Goal: Task Accomplishment & Management: Use online tool/utility

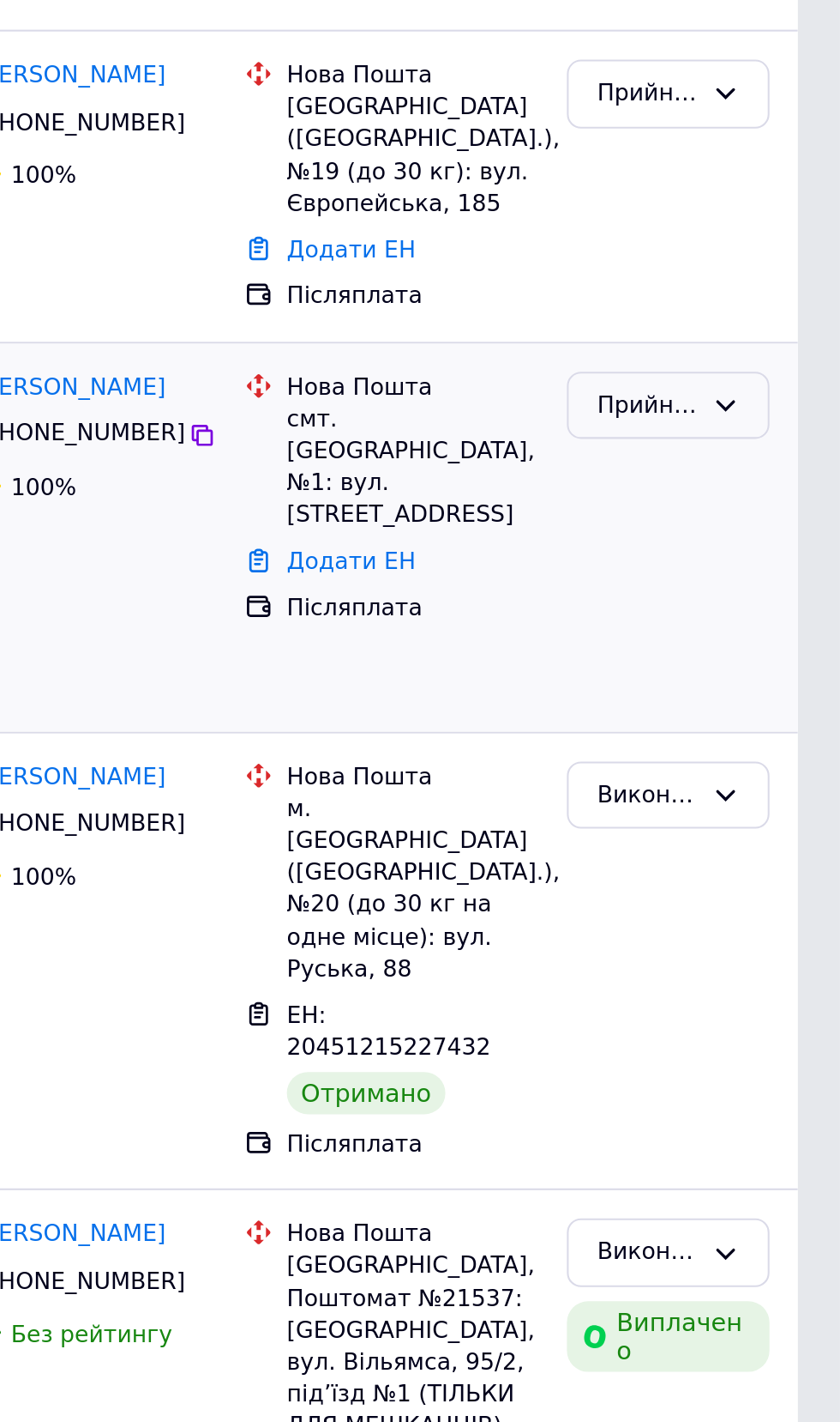
click at [795, 488] on div "Прийнято" at bounding box center [756, 505] width 99 height 34
click at [767, 527] on li "Виконано" at bounding box center [756, 539] width 97 height 32
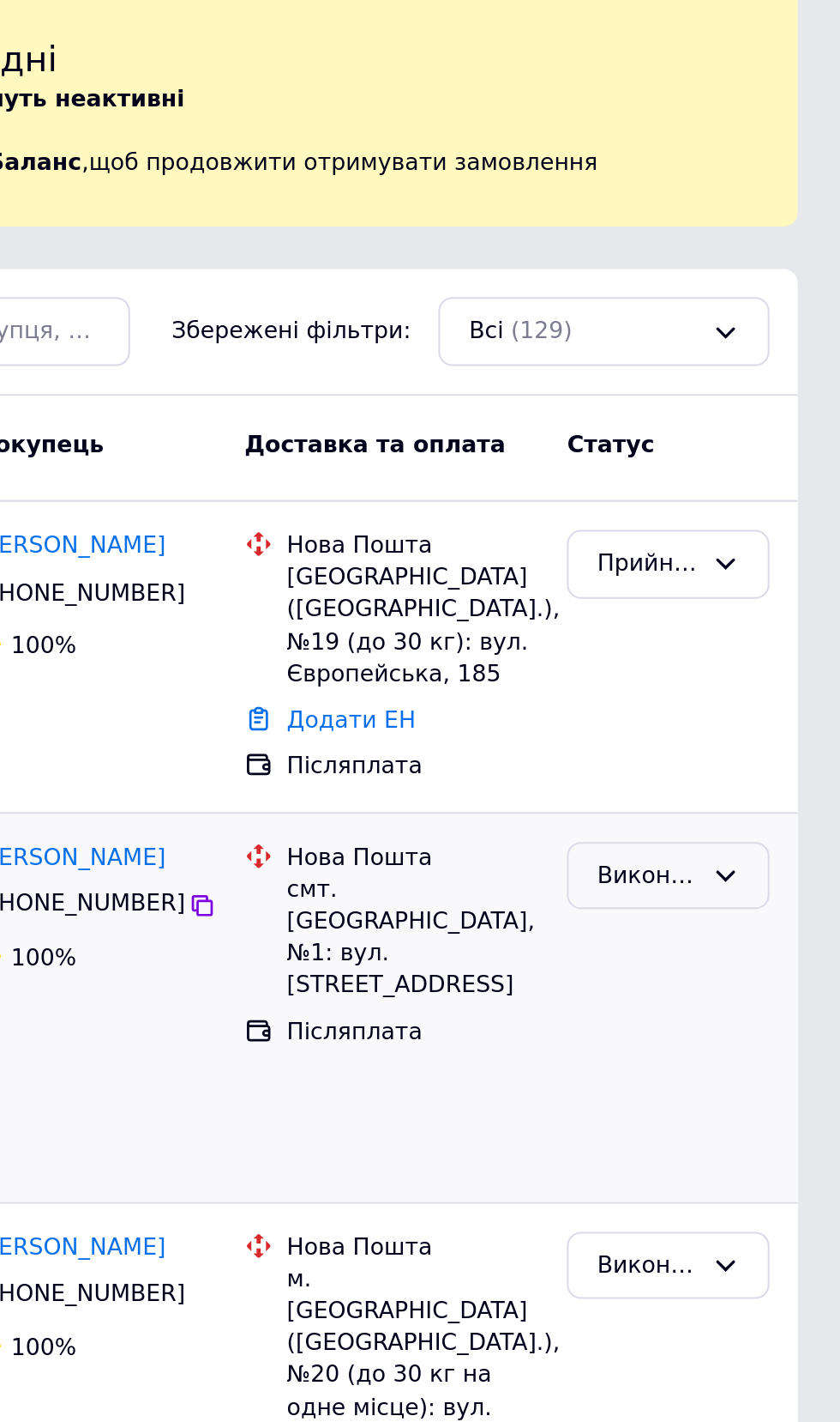
click at [744, 504] on div "Виконано" at bounding box center [756, 505] width 99 height 34
click at [797, 421] on div "Прийнято" at bounding box center [756, 398] width 112 height 137
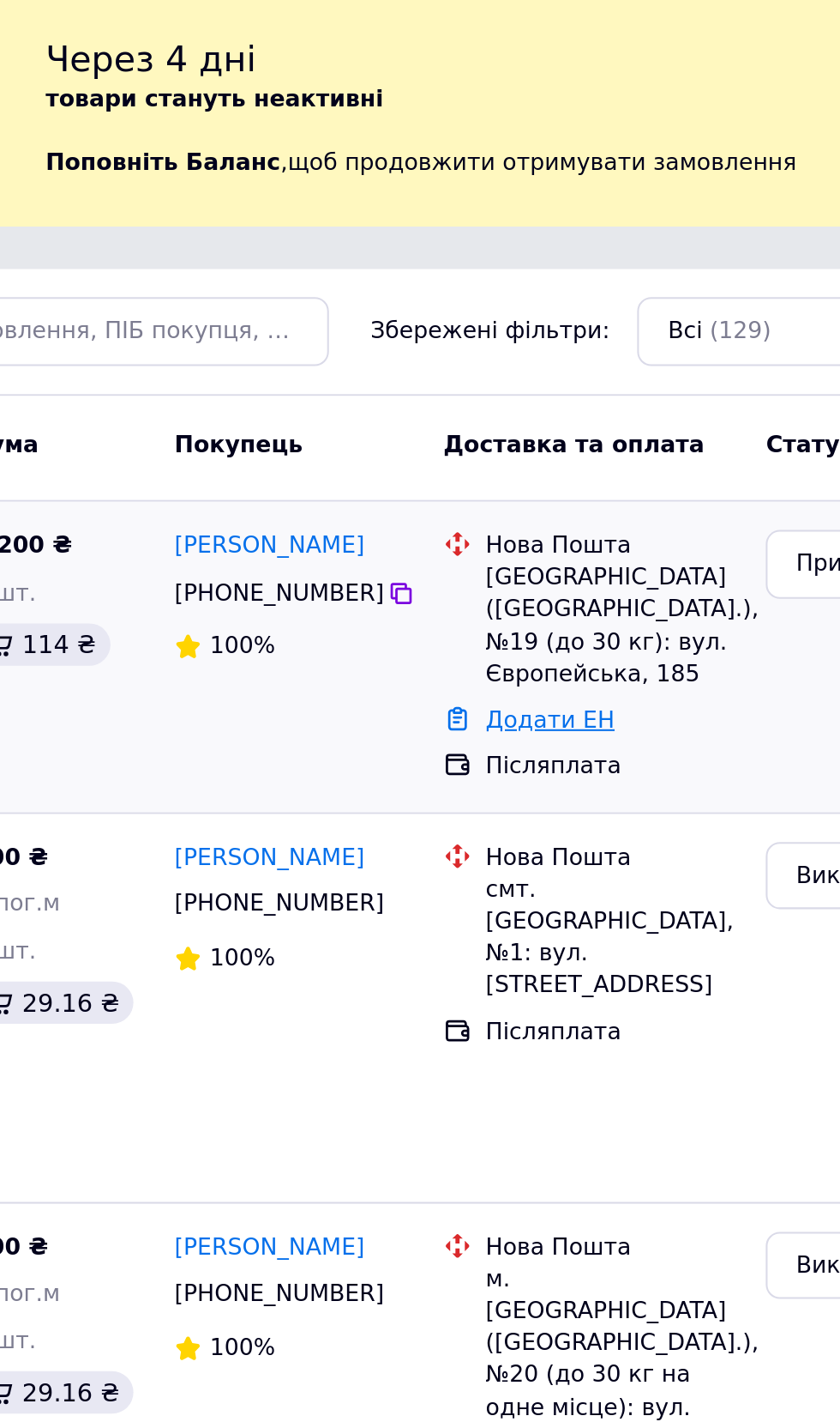
click at [597, 422] on link "Додати ЕН" at bounding box center [602, 428] width 62 height 12
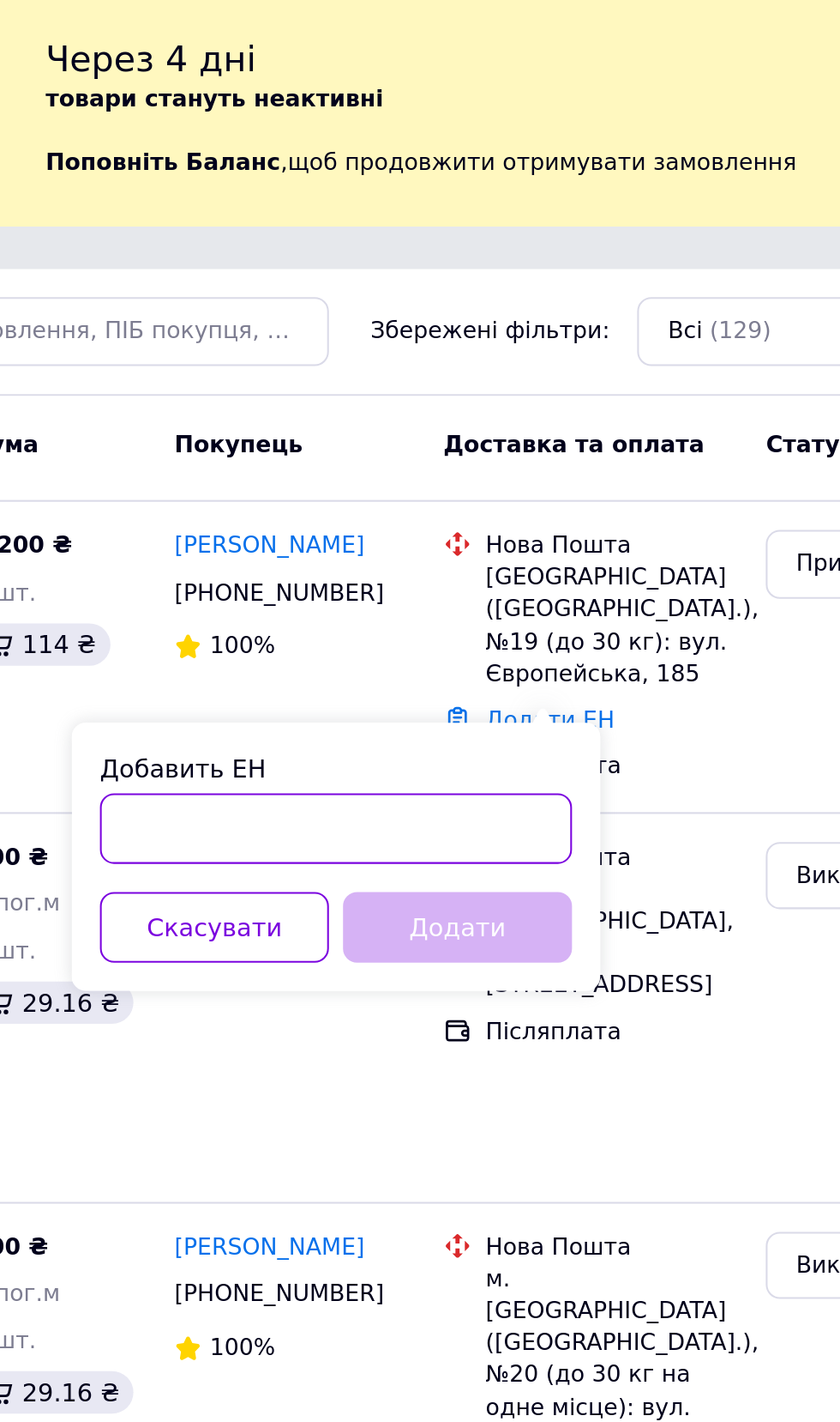
click at [424, 484] on input "Добавить ЕН" at bounding box center [498, 482] width 230 height 35
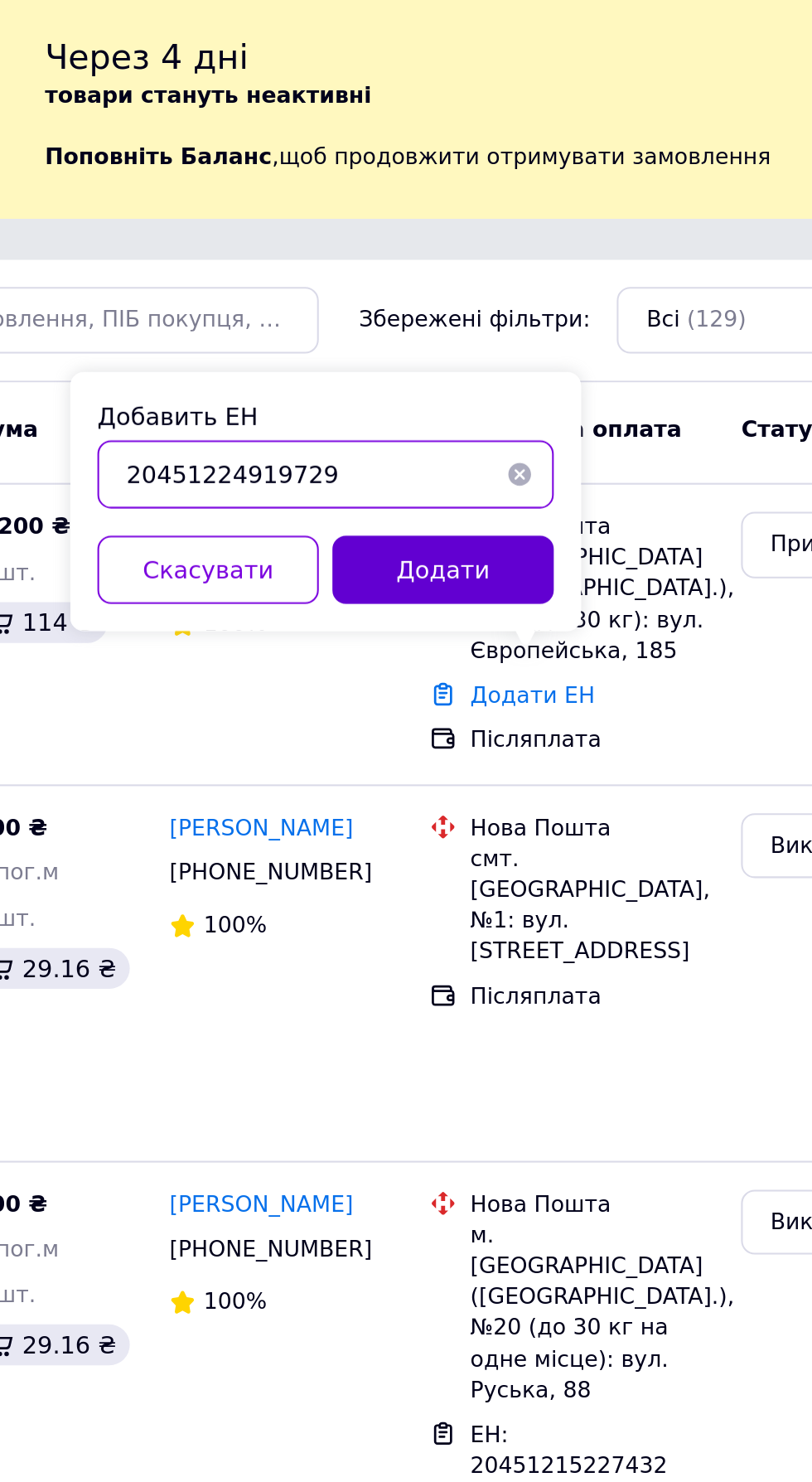
type input "20451224919729"
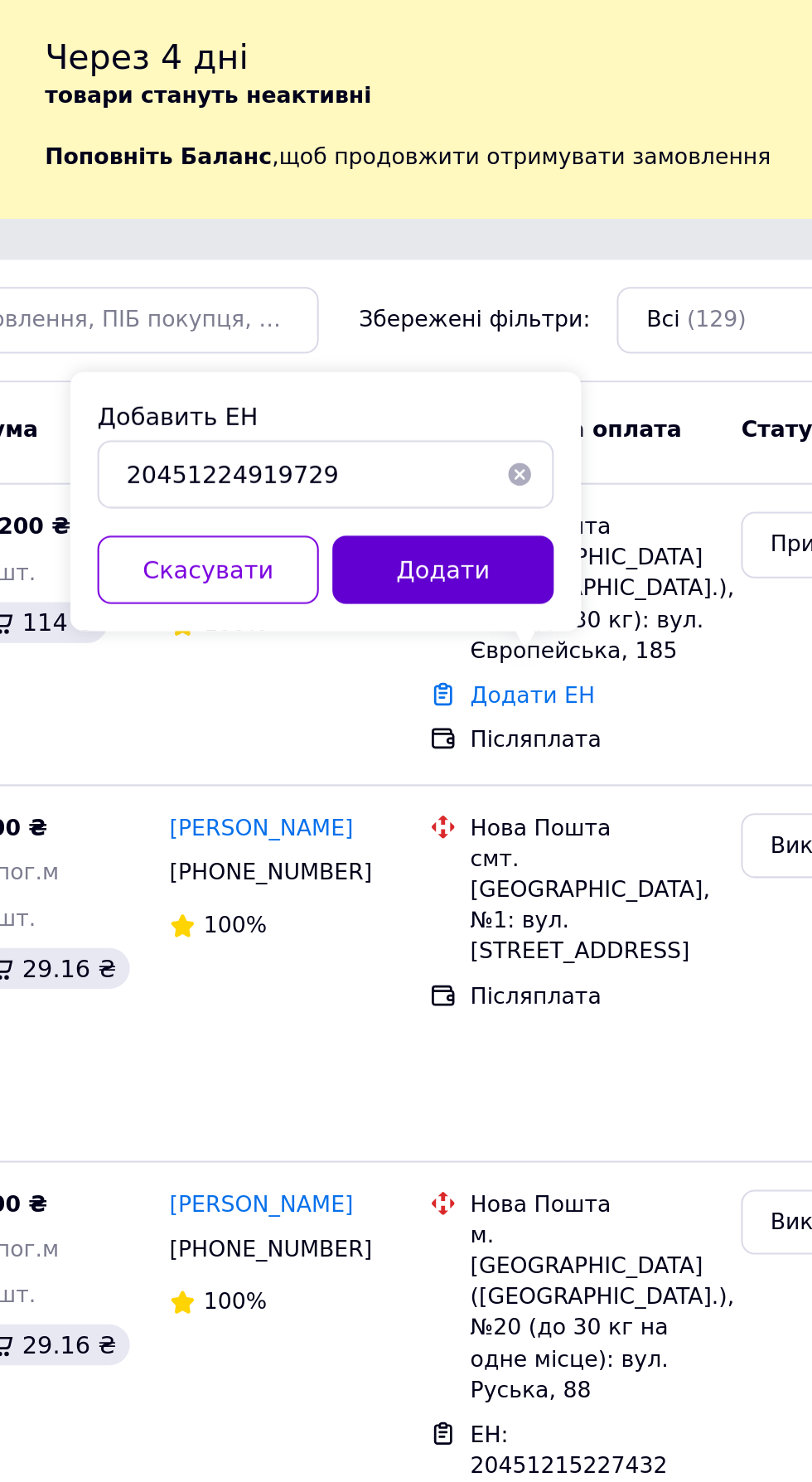
click at [542, 356] on button "Додати" at bounding box center [539, 353] width 108 height 33
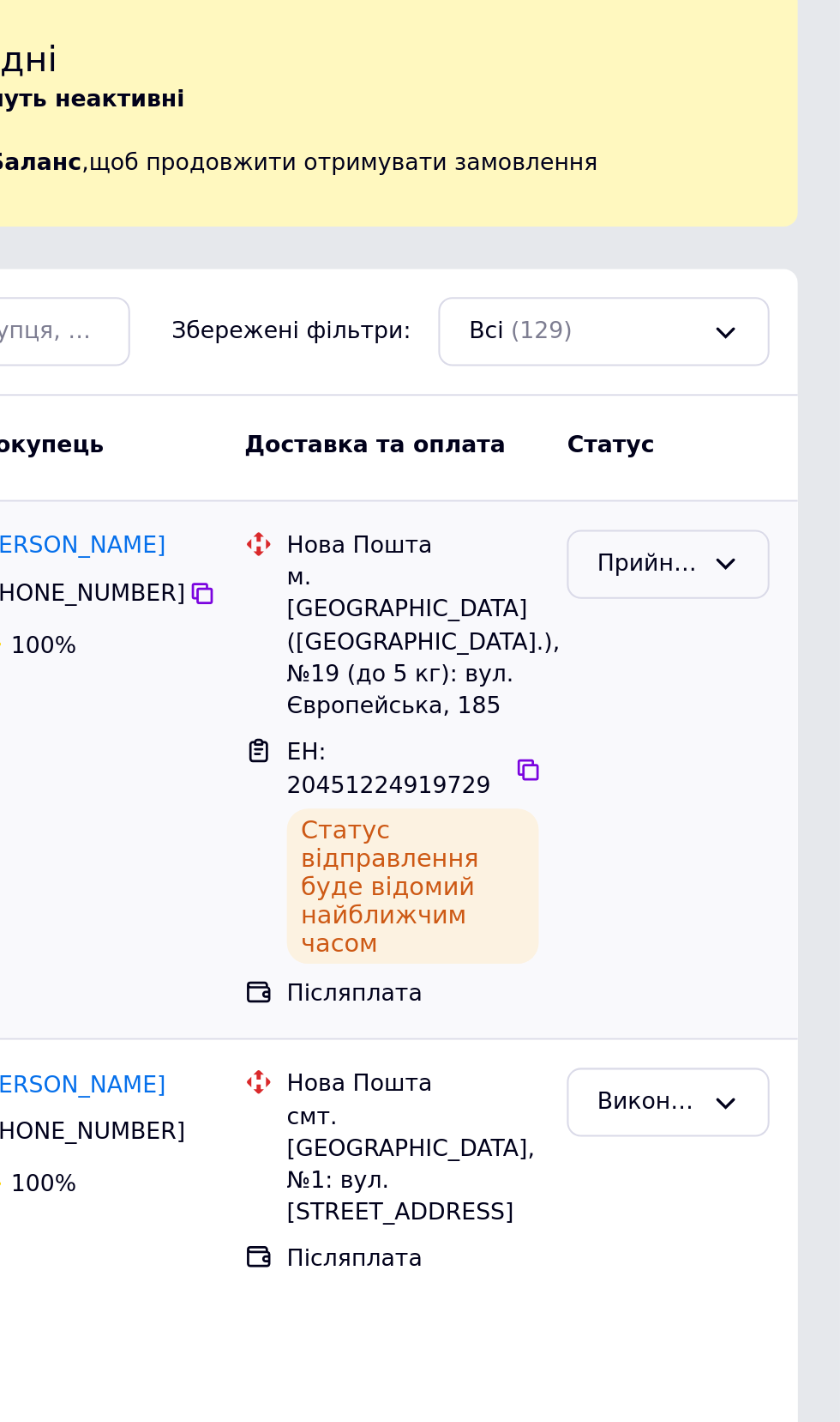
click at [784, 353] on icon at bounding box center [784, 353] width 13 height 13
click at [758, 393] on li "Виконано" at bounding box center [756, 388] width 97 height 32
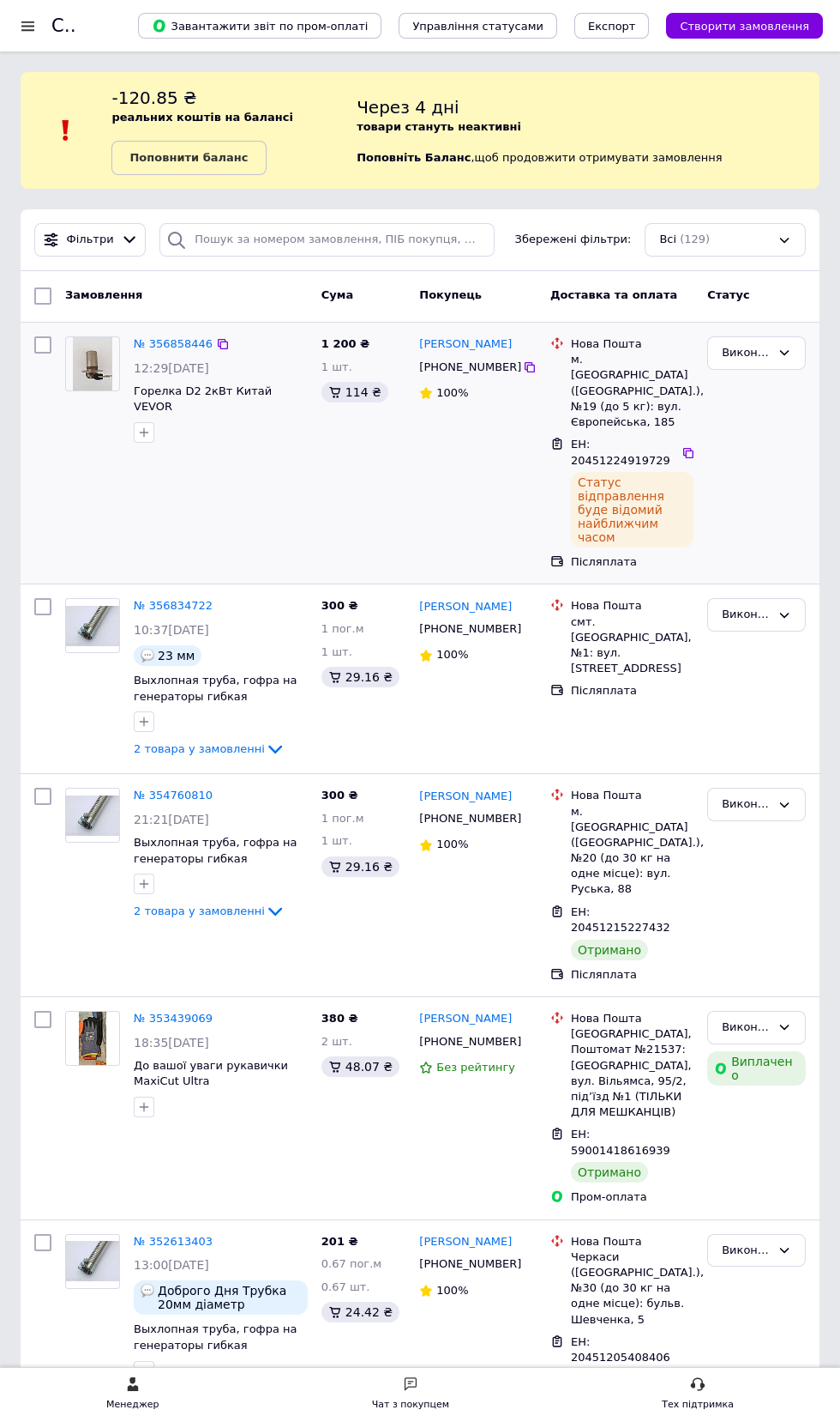
scroll to position [3, 0]
